Goal: Task Accomplishment & Management: Manage account settings

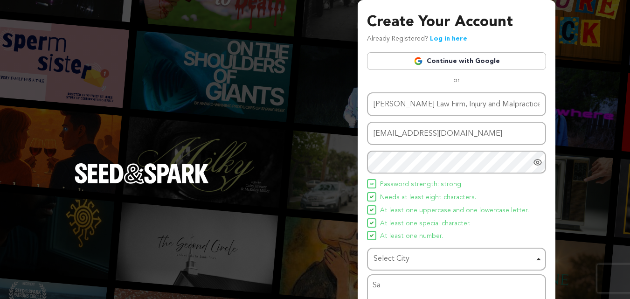
scroll to position [66, 0]
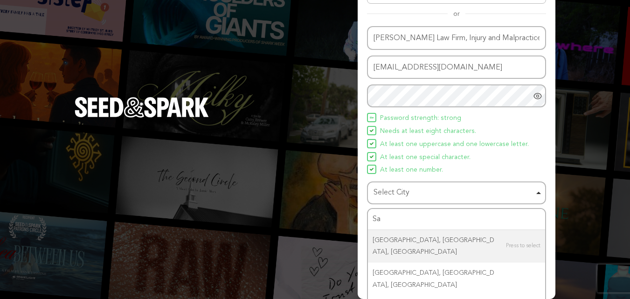
drag, startPoint x: 411, startPoint y: 217, endPoint x: 366, endPoint y: 217, distance: 44.3
click at [366, 217] on div "Create Your Account Already Registered? Log in here Continue with Google or eyJ…" at bounding box center [457, 116] width 198 height 365
type input "Sa"
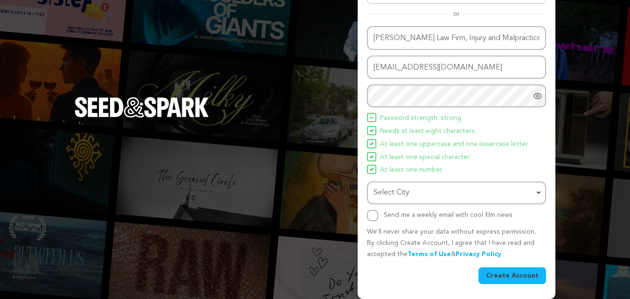
click at [403, 195] on div "Select City Remove item" at bounding box center [453, 193] width 160 height 14
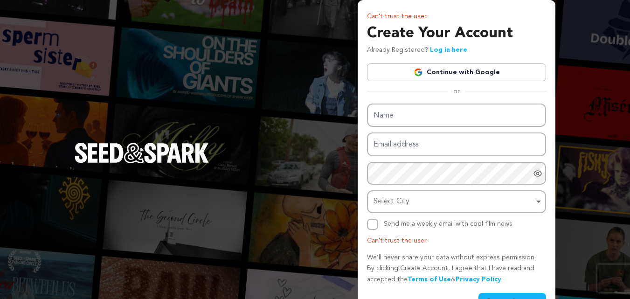
click at [412, 201] on div "Select City Remove item" at bounding box center [453, 202] width 160 height 14
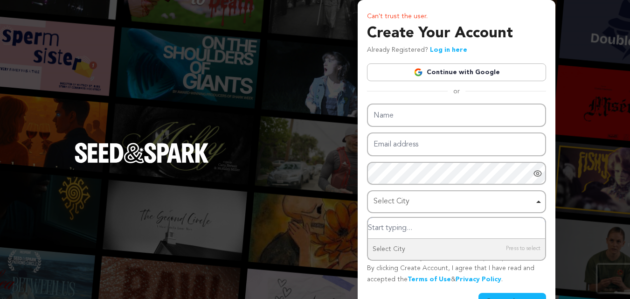
paste input "San Antonio"
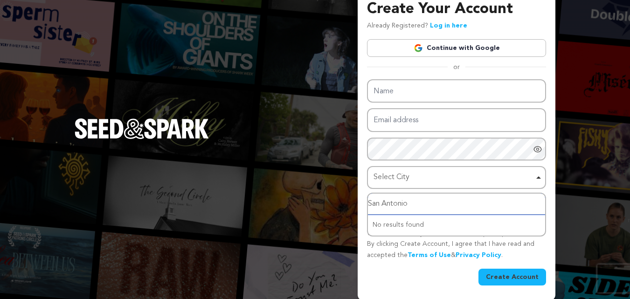
scroll to position [26, 0]
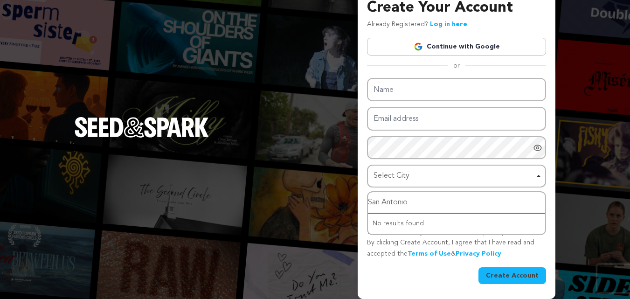
click at [430, 200] on input "San Antonio" at bounding box center [456, 202] width 177 height 21
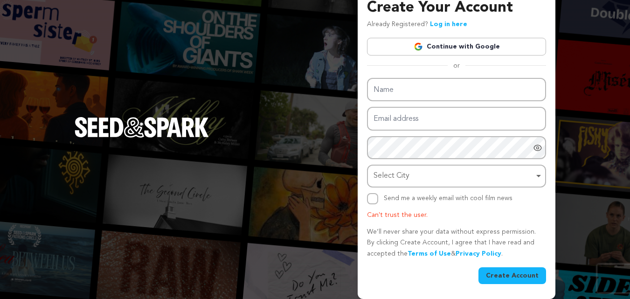
click at [413, 174] on div "Select City Remove item" at bounding box center [453, 176] width 160 height 14
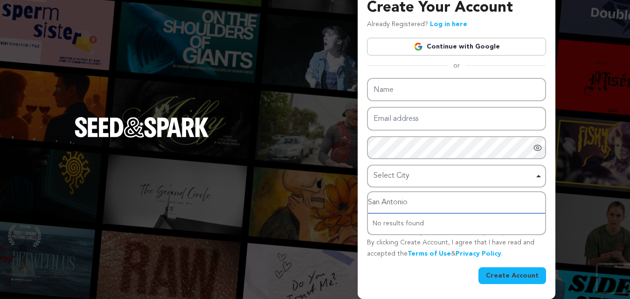
click at [405, 204] on input "San Antonio" at bounding box center [456, 202] width 177 height 21
paste input ", TX"
click at [413, 196] on input "San Antonio, TX" at bounding box center [456, 202] width 177 height 21
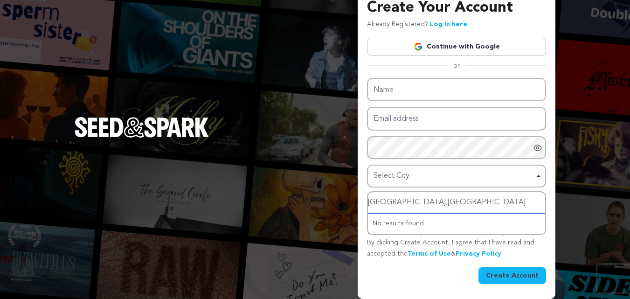
click at [437, 206] on input "San Antonio,TX" at bounding box center [456, 202] width 177 height 21
click at [383, 199] on input "San Antonio,TX" at bounding box center [456, 202] width 177 height 21
click at [429, 201] on input "SanAntonio,TX" at bounding box center [456, 202] width 177 height 21
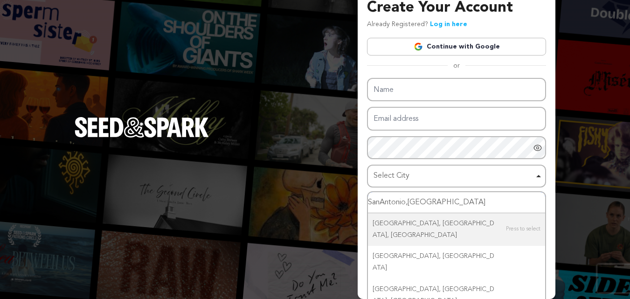
type input "SanAntonio,T"
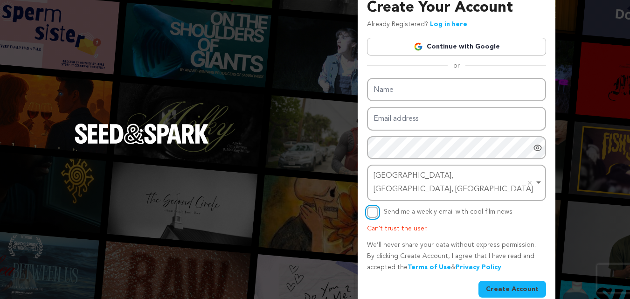
click at [370, 207] on input "Send me a weekly email with cool film news" at bounding box center [372, 212] width 11 height 11
checkbox input "true"
click at [496, 281] on button "Create Account" at bounding box center [512, 289] width 68 height 17
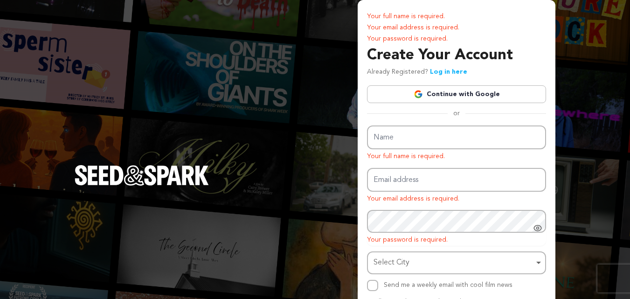
scroll to position [70, 0]
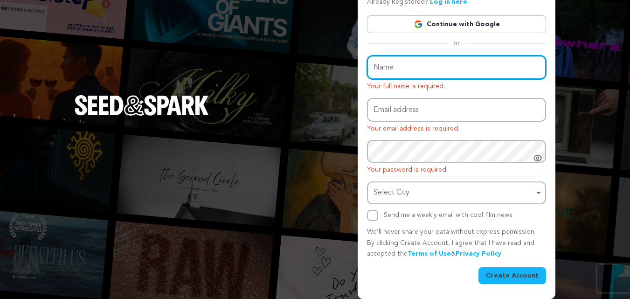
type input "[PERSON_NAME] Law Firm, Injury and Malpractice Lawyers"
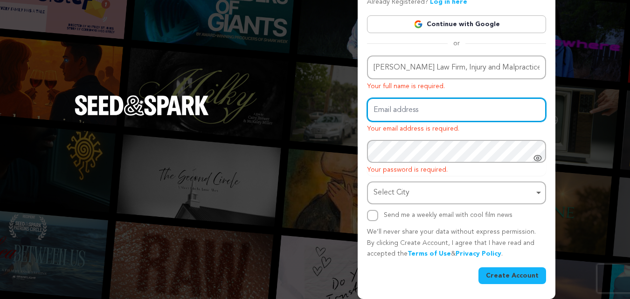
type input "[EMAIL_ADDRESS][DOMAIN_NAME]"
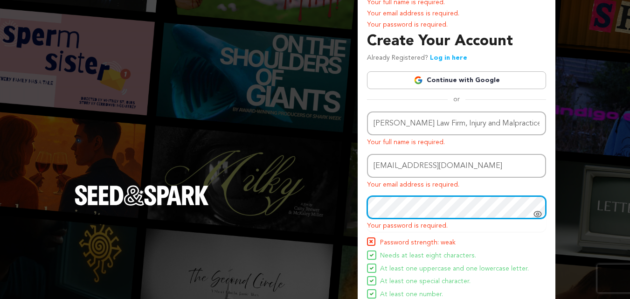
scroll to position [11, 0]
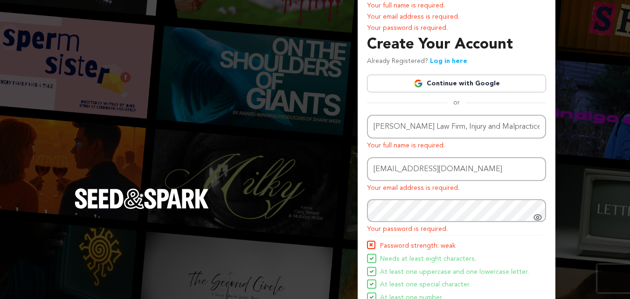
click at [430, 153] on div "Name Snapka Law Firm, Injury and Malpractice Lawyers Your full name is required…" at bounding box center [456, 232] width 179 height 234
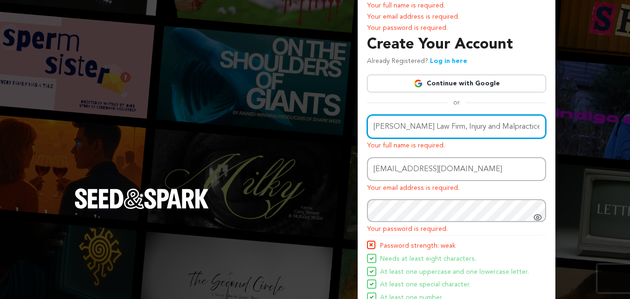
click at [426, 126] on input "[PERSON_NAME] Law Firm, Injury and Malpractice Lawyers" at bounding box center [456, 127] width 179 height 24
drag, startPoint x: 430, startPoint y: 128, endPoint x: 539, endPoint y: 122, distance: 109.3
click at [539, 122] on input "[PERSON_NAME] Law Firm, Injury and Malpractice Lawyers" at bounding box center [456, 127] width 179 height 24
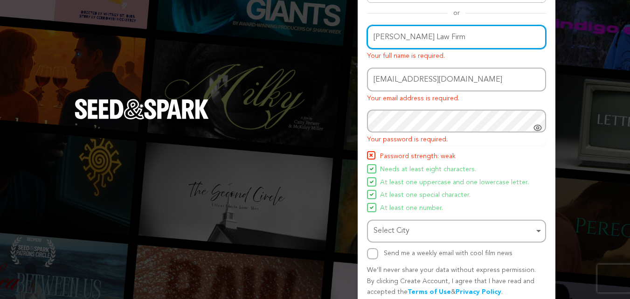
scroll to position [104, 0]
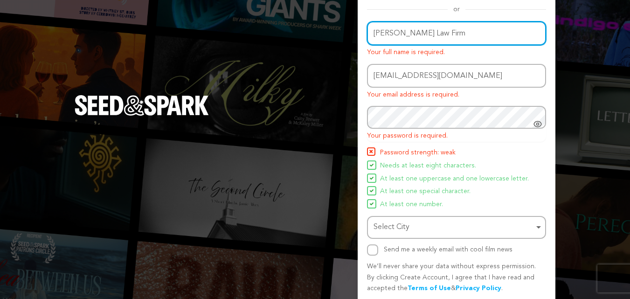
type input "Snapka Law Firm"
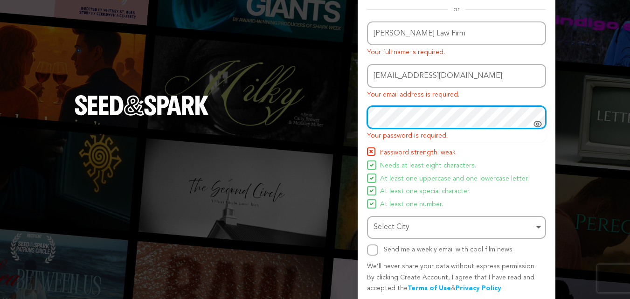
click at [406, 227] on div "Select City Remove item" at bounding box center [453, 228] width 160 height 14
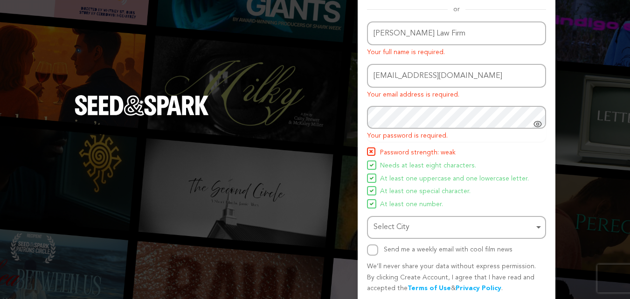
click at [408, 227] on div "Select City Remove item" at bounding box center [453, 228] width 160 height 14
click at [391, 255] on input "Select City" at bounding box center [456, 253] width 177 height 21
paste input "San Antonio, TX"
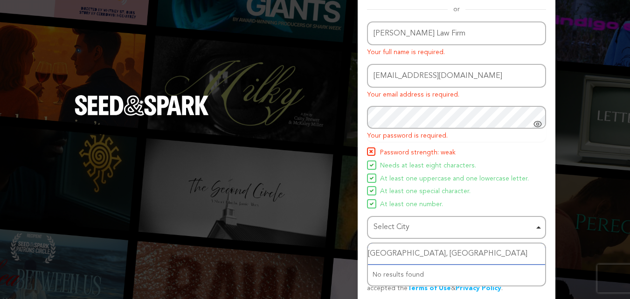
click at [384, 252] on input "San Antonio, TX" at bounding box center [456, 253] width 177 height 21
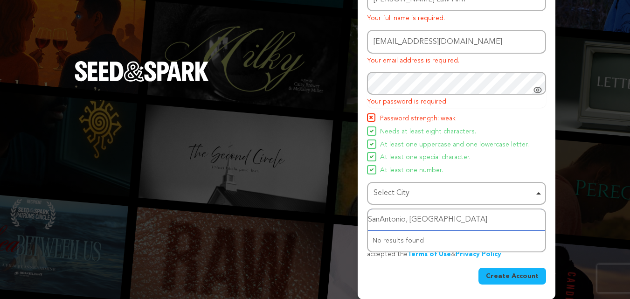
scroll to position [138, 0]
click at [434, 219] on input "SanAntonio, TX" at bounding box center [456, 219] width 177 height 21
click at [414, 221] on input "SanAntonio" at bounding box center [456, 219] width 177 height 21
click at [421, 197] on div "Select City Remove item" at bounding box center [453, 193] width 160 height 14
type input "SanAntonio"
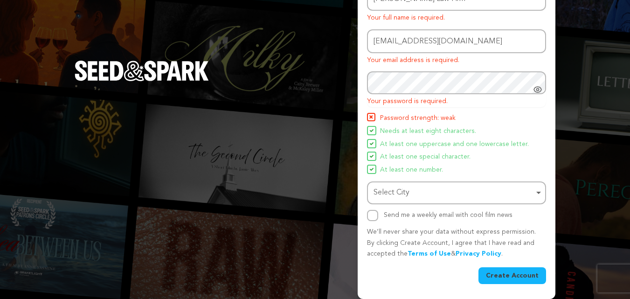
click at [414, 195] on div "Select City Remove item" at bounding box center [453, 193] width 160 height 14
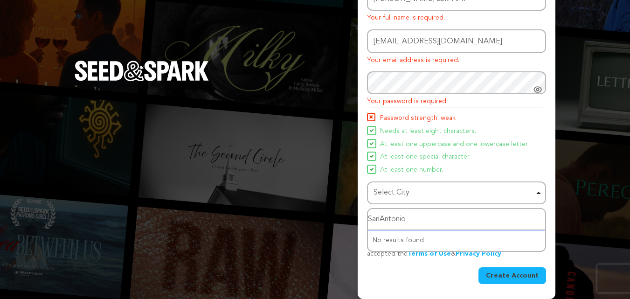
click at [408, 218] on input "SanAntonio" at bounding box center [456, 219] width 177 height 21
drag, startPoint x: 411, startPoint y: 218, endPoint x: 365, endPoint y: 221, distance: 46.7
click at [365, 221] on div "Your full name is required. Your email address is required. Your password is re…" at bounding box center [457, 80] width 198 height 437
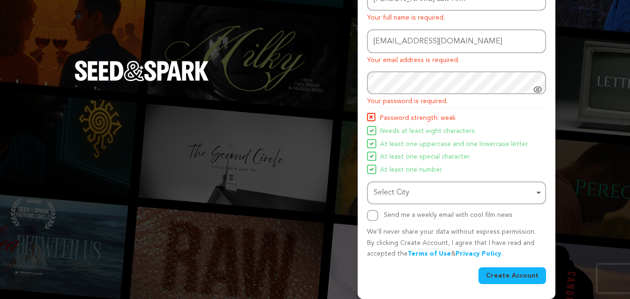
click at [357, 208] on div "Your full name is required. Your email address is required. Your password is re…" at bounding box center [315, 80] width 630 height 437
click at [374, 217] on input "Send me a weekly email with cool film news" at bounding box center [372, 215] width 11 height 11
checkbox input "true"
click at [402, 195] on div "Select City Remove item" at bounding box center [453, 193] width 160 height 14
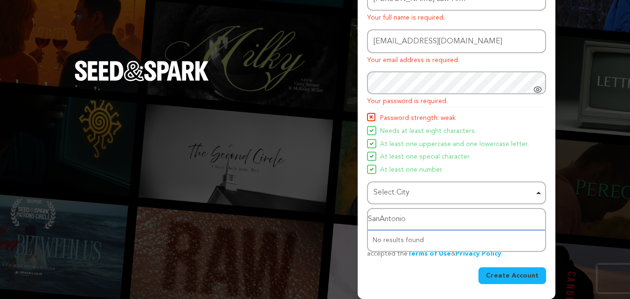
click at [411, 220] on input "SanAntonio" at bounding box center [456, 219] width 177 height 21
drag, startPoint x: 417, startPoint y: 214, endPoint x: 373, endPoint y: 215, distance: 43.8
click at [373, 215] on input "SanAntonio" at bounding box center [456, 219] width 177 height 21
type input "S"
paste input "San Antonio, TX"
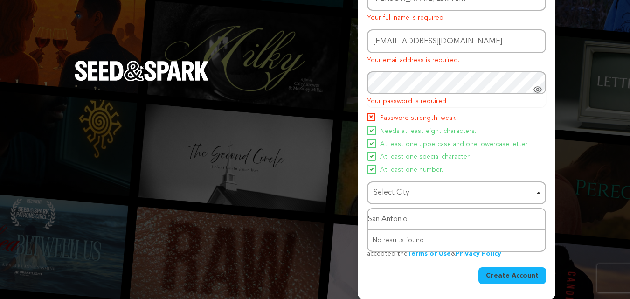
click at [383, 216] on input "San Antonio" at bounding box center [456, 219] width 177 height 21
click at [421, 216] on input "SanAntonio" at bounding box center [456, 219] width 177 height 21
type input "SanAntonio,"
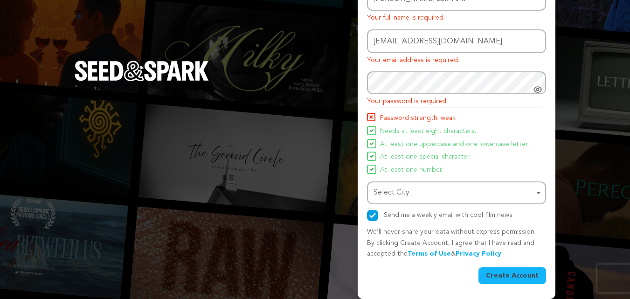
click at [373, 145] on img at bounding box center [372, 144] width 4 height 4
click at [373, 142] on img at bounding box center [372, 144] width 4 height 4
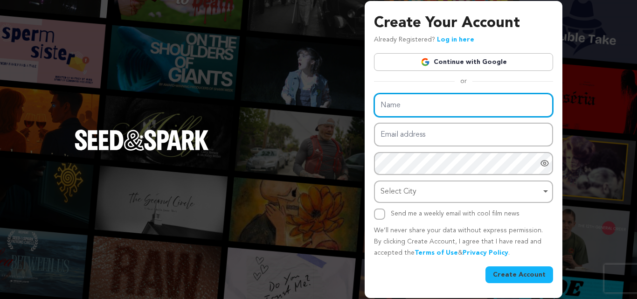
type input "[PERSON_NAME] Law Firm, Injury and Malpractice Lawyers"
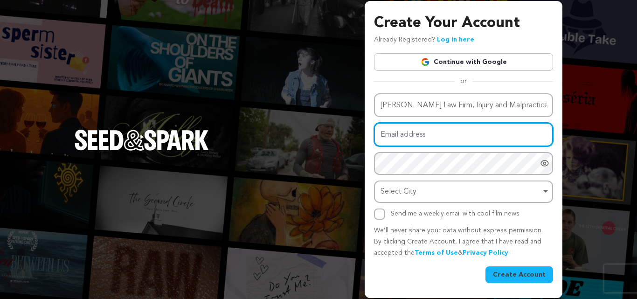
type input "[EMAIL_ADDRESS][DOMAIN_NAME]"
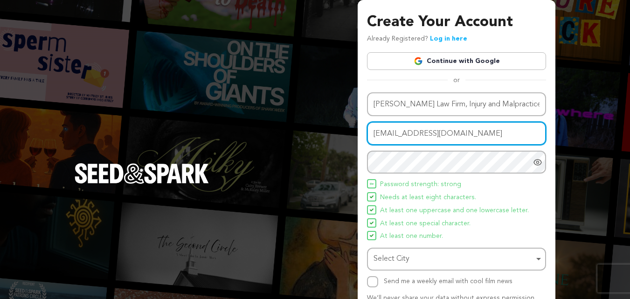
click at [429, 142] on input "[EMAIL_ADDRESS][DOMAIN_NAME]" at bounding box center [456, 134] width 179 height 24
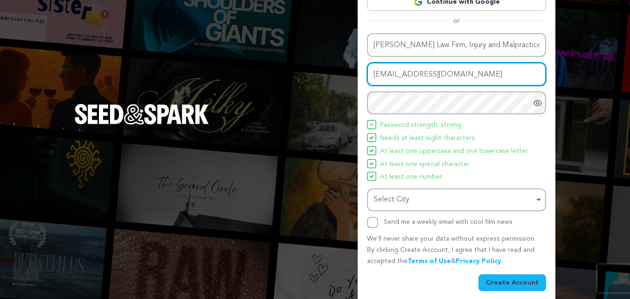
scroll to position [66, 0]
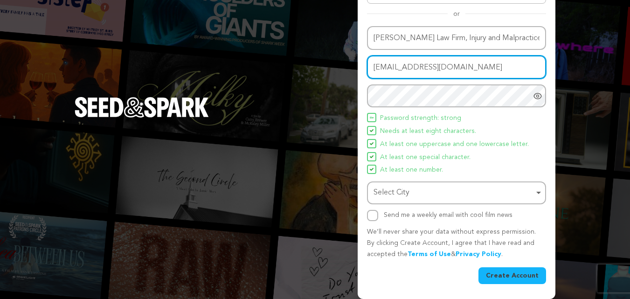
drag, startPoint x: 407, startPoint y: 194, endPoint x: 389, endPoint y: 209, distance: 23.9
click at [407, 194] on div "Select City Remove item" at bounding box center [453, 193] width 160 height 14
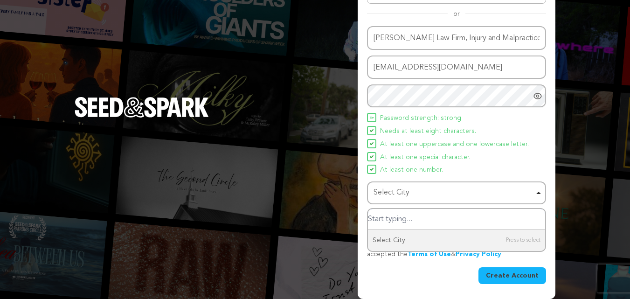
click at [385, 221] on input "Select City" at bounding box center [456, 219] width 177 height 21
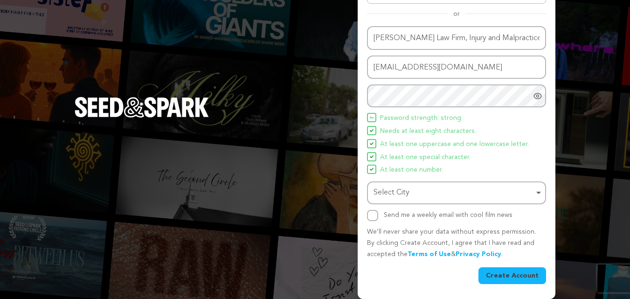
click at [390, 191] on div "Select City Remove item" at bounding box center [453, 193] width 160 height 14
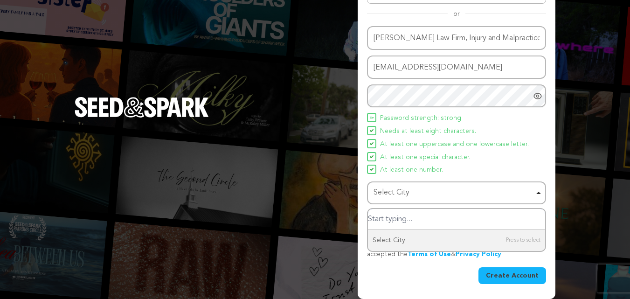
paste input "San Antonio"
click at [383, 219] on input "San Antonio" at bounding box center [456, 219] width 177 height 21
type input "SanAntonio"
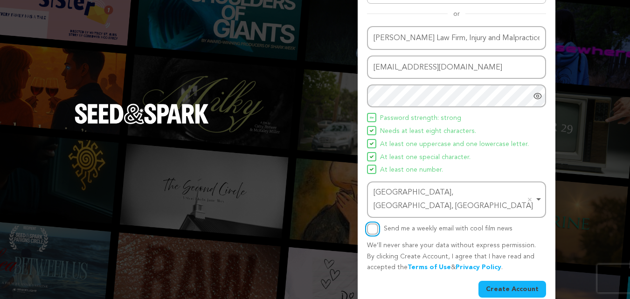
click at [370, 223] on input "Send me a weekly email with cool film news" at bounding box center [372, 228] width 11 height 11
checkbox input "true"
click at [500, 281] on button "Create Account" at bounding box center [512, 289] width 68 height 17
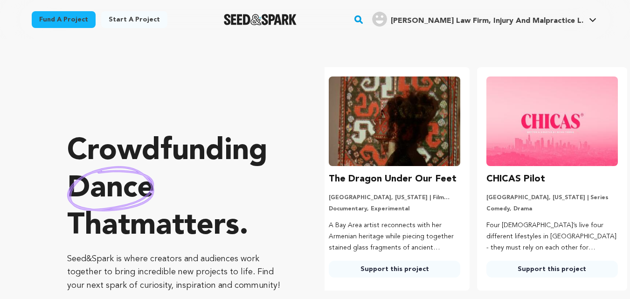
scroll to position [0, 165]
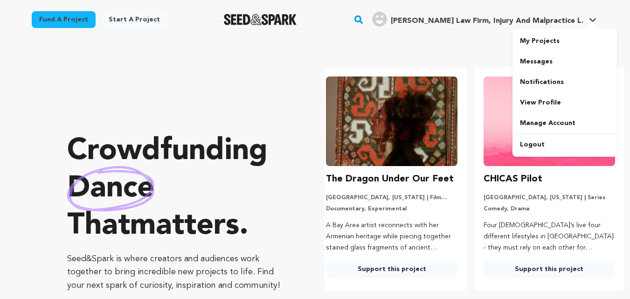
click at [505, 24] on span "Snapka Law Firm, Injury And Malpractice L." at bounding box center [487, 20] width 193 height 7
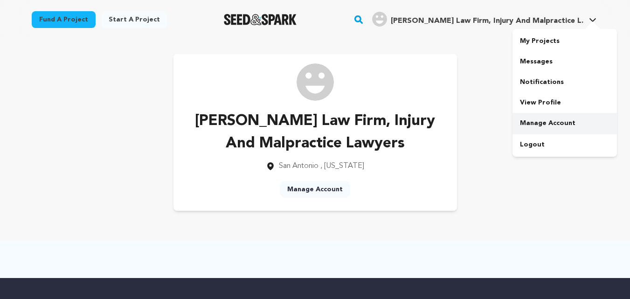
click at [531, 124] on link "Manage Account" at bounding box center [564, 123] width 104 height 21
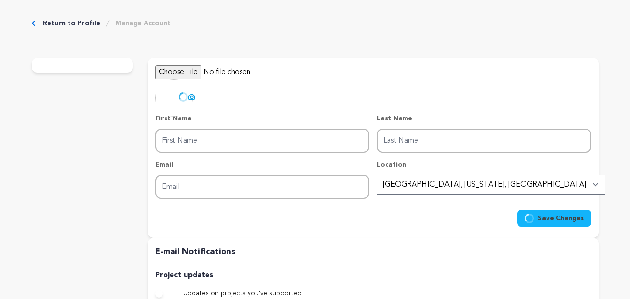
type input "[PERSON_NAME] Law Firm, Injury And Malpractice"
type input "Lawyers"
type input "[EMAIL_ADDRESS][DOMAIN_NAME]"
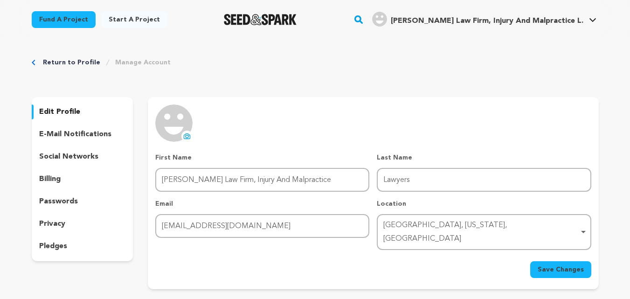
click at [185, 135] on icon at bounding box center [186, 135] width 7 height 7
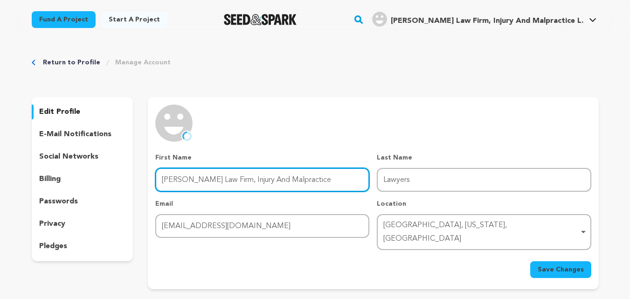
drag, startPoint x: 325, startPoint y: 179, endPoint x: 77, endPoint y: 170, distance: 247.7
click at [50, 162] on div "edit profile e-mail notifications social networks billing passwords privacy ple…" at bounding box center [315, 193] width 567 height 192
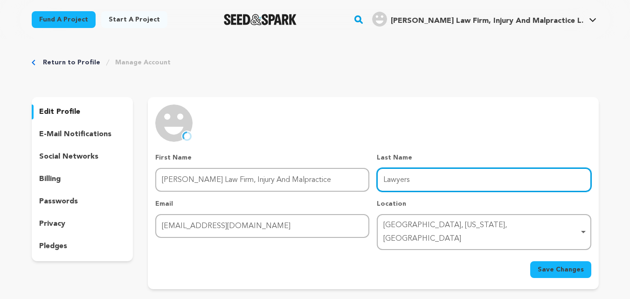
click at [383, 182] on input "Lawyers" at bounding box center [484, 180] width 214 height 24
paste input "[PERSON_NAME] Law Firm, Injury And Malpractice"
type input "[PERSON_NAME] Law Firm, Injury And Malpractice Lawyers"
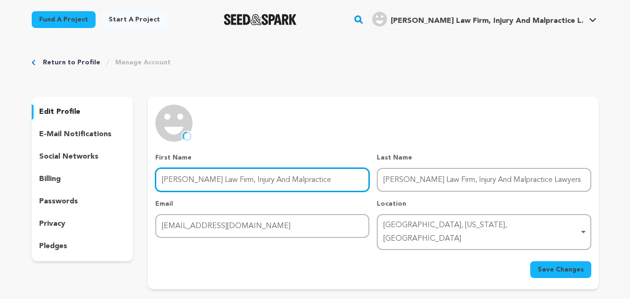
drag, startPoint x: 314, startPoint y: 182, endPoint x: 133, endPoint y: 171, distance: 181.7
click at [133, 171] on div "edit profile e-mail notifications social networks billing passwords privacy ple…" at bounding box center [315, 193] width 567 height 192
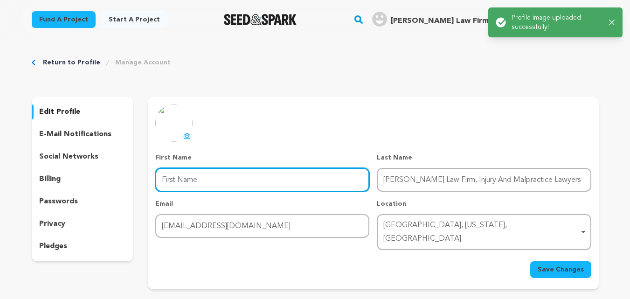
click at [260, 175] on input "First Name" at bounding box center [262, 180] width 214 height 24
paste input "[URL][DOMAIN_NAME][US_STATE]"
type input "[URL][DOMAIN_NAME][US_STATE]"
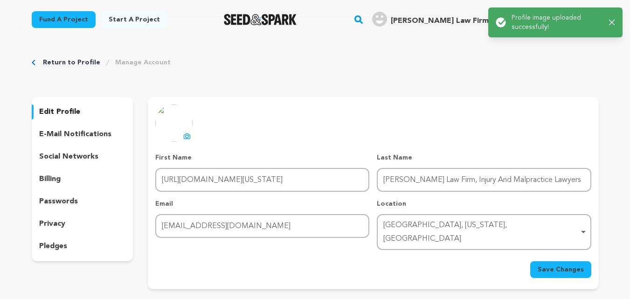
click at [284, 153] on p "First Name" at bounding box center [262, 157] width 214 height 9
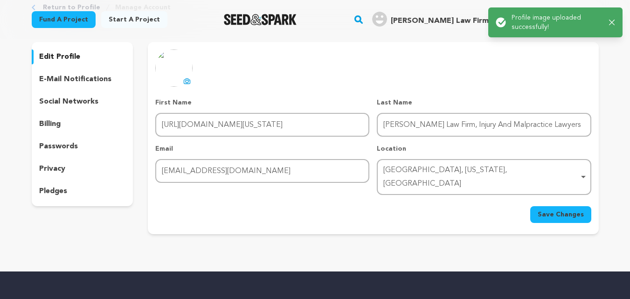
scroll to position [140, 0]
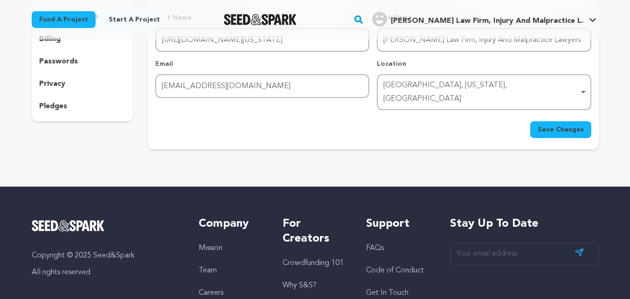
click at [556, 125] on span "Save Changes" at bounding box center [561, 129] width 46 height 9
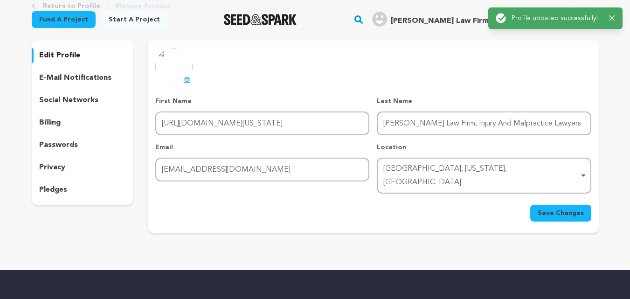
scroll to position [0, 0]
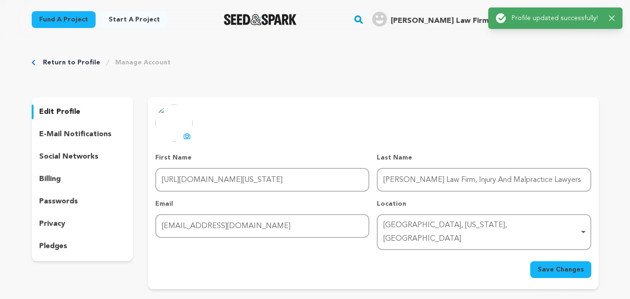
click at [440, 14] on div "[PERSON_NAME] Law Firm, Injury And Malpractice L." at bounding box center [477, 19] width 211 height 15
